Goal: Use online tool/utility: Utilize a website feature to perform a specific function

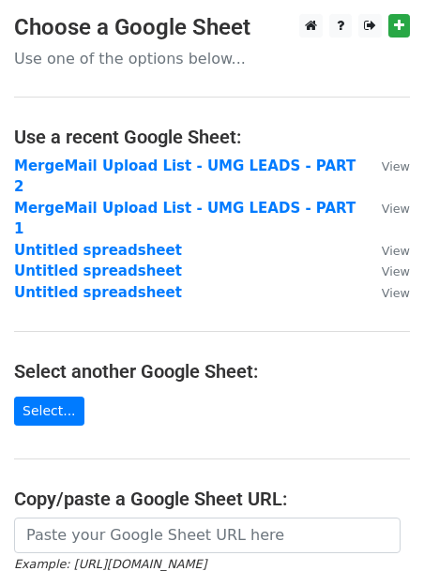
scroll to position [245, 0]
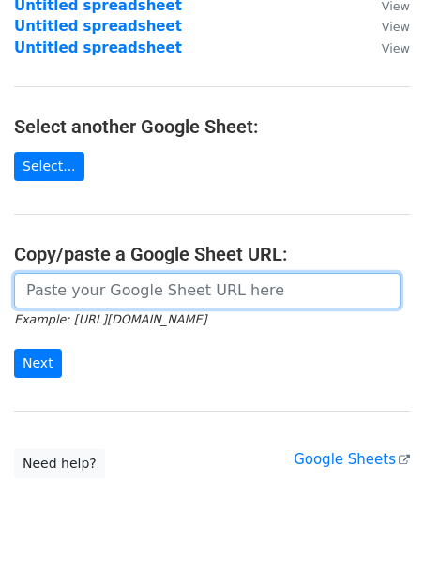
click at [70, 273] on input "url" at bounding box center [207, 291] width 386 height 36
paste input "[URL][DOMAIN_NAME]"
type input "[URL][DOMAIN_NAME]"
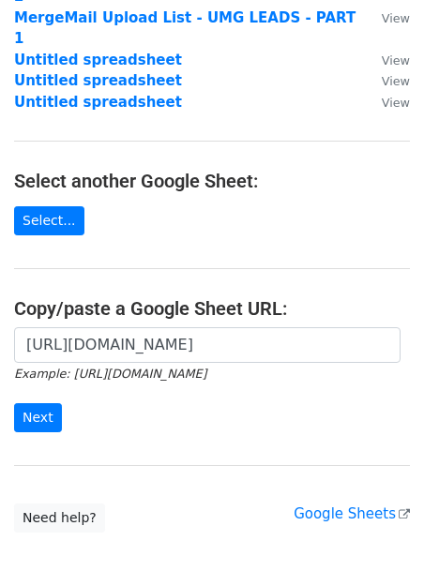
scroll to position [212, 0]
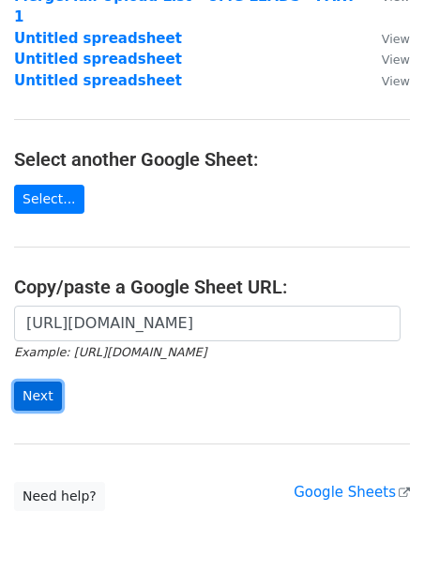
click at [35, 381] on input "Next" at bounding box center [38, 395] width 48 height 29
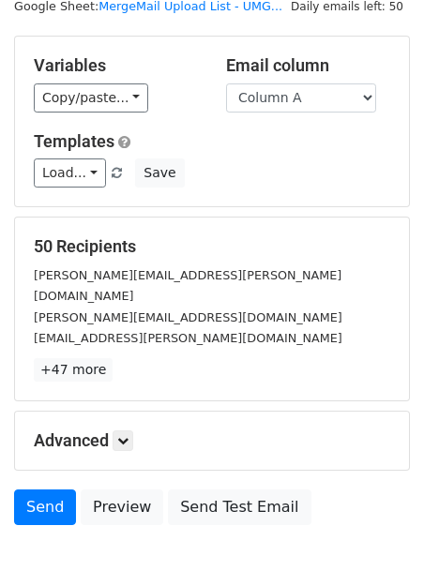
scroll to position [142, 0]
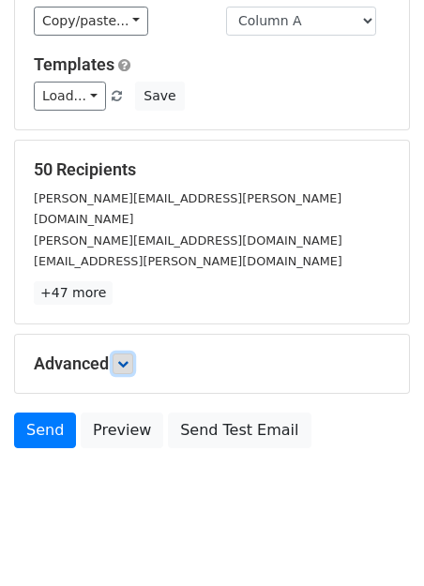
click at [123, 358] on icon at bounding box center [122, 363] width 11 height 11
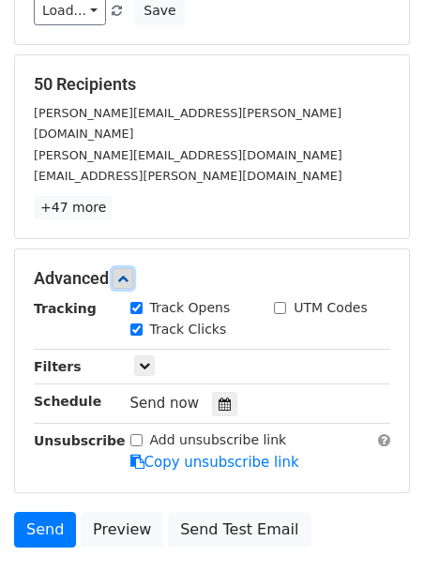
scroll to position [325, 0]
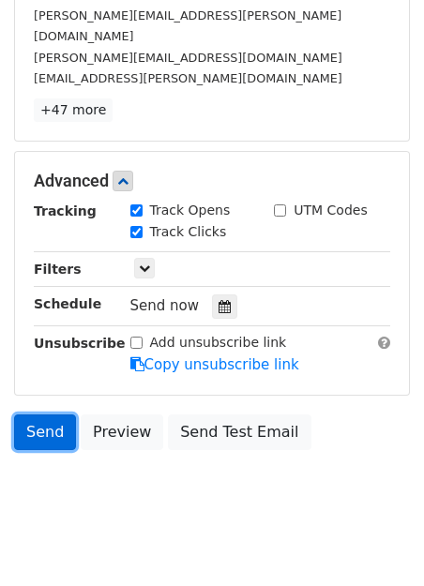
click at [50, 414] on link "Send" at bounding box center [45, 432] width 62 height 36
